Goal: Information Seeking & Learning: Learn about a topic

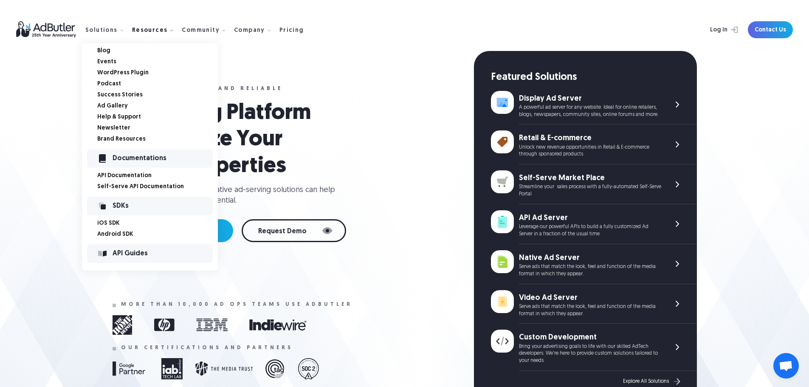
click at [124, 94] on link "Success Stories" at bounding box center [157, 95] width 121 height 6
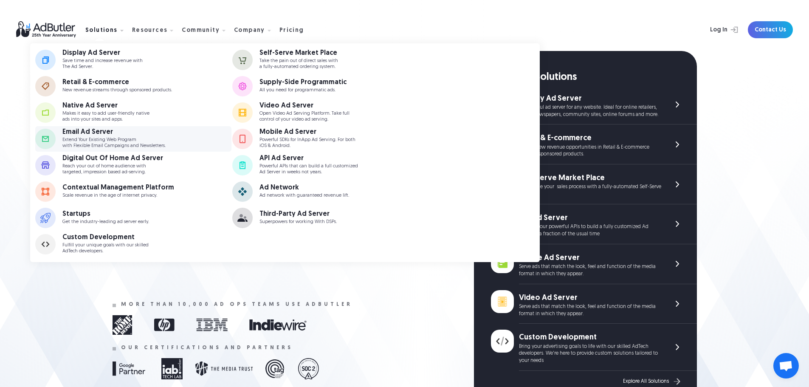
click at [102, 130] on div "Email Ad Server" at bounding box center [113, 132] width 103 height 7
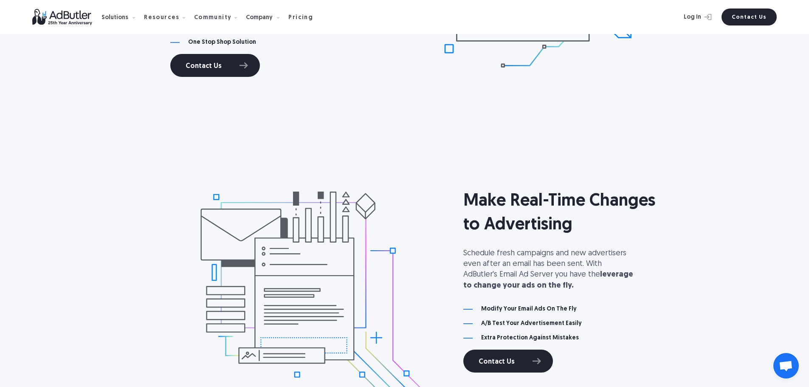
scroll to position [595, 0]
